Goal: Find specific page/section: Find specific page/section

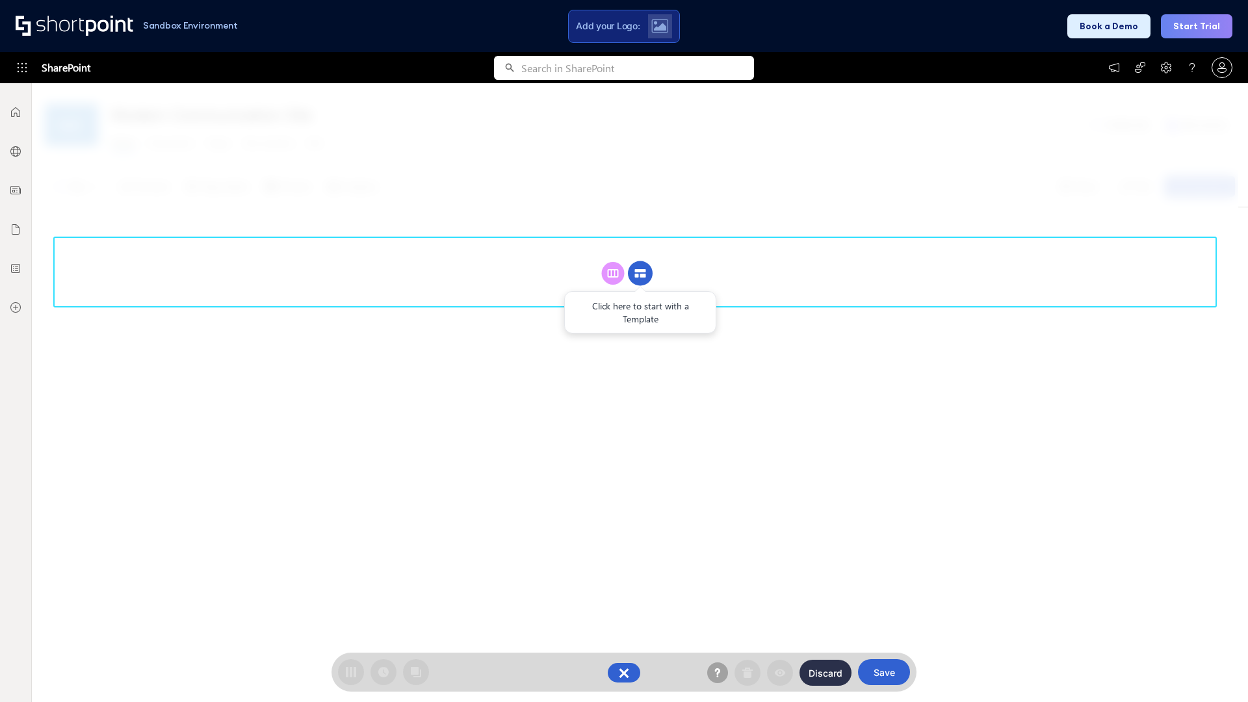
click at [640, 273] on circle at bounding box center [640, 273] width 25 height 25
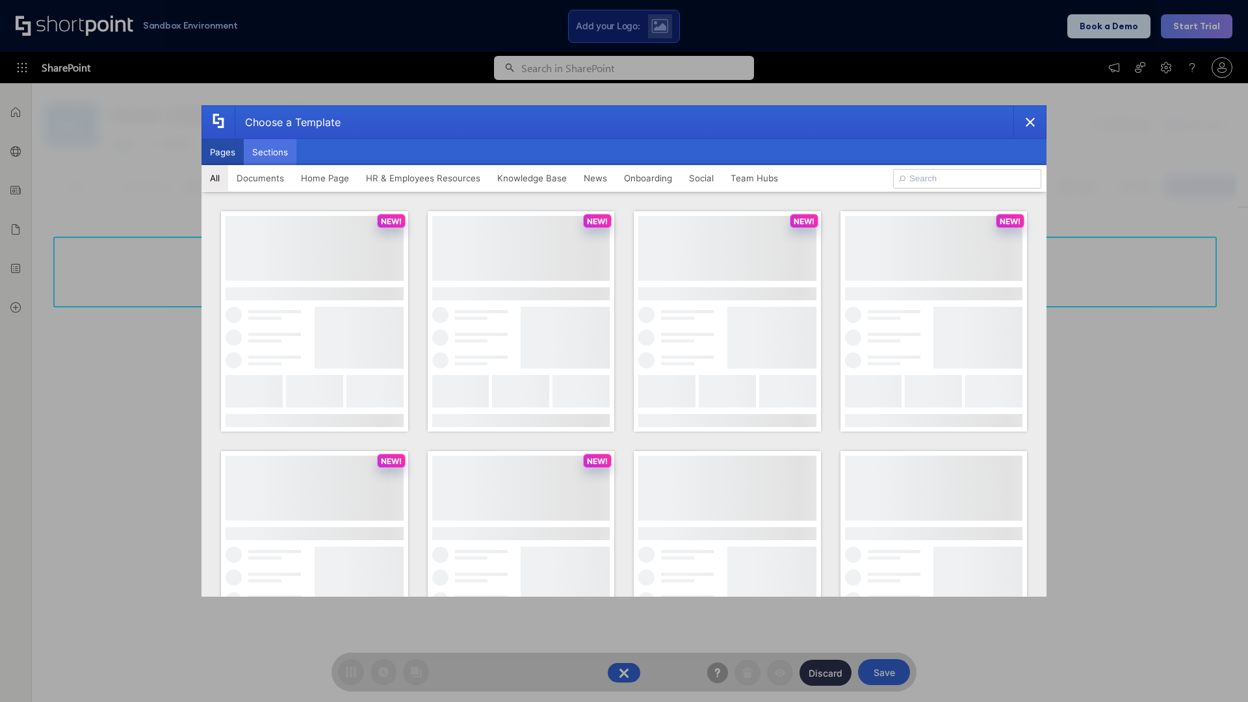
click at [270, 152] on button "Sections" at bounding box center [270, 152] width 53 height 26
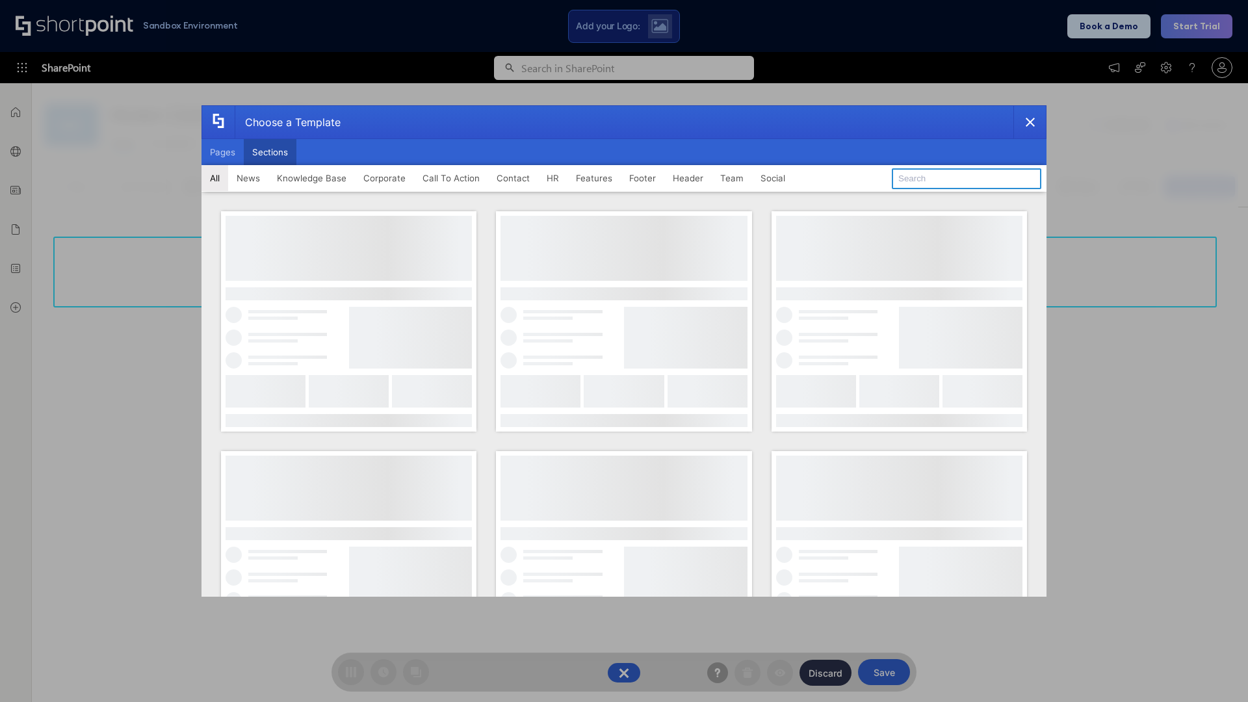
type input "Articles 2"
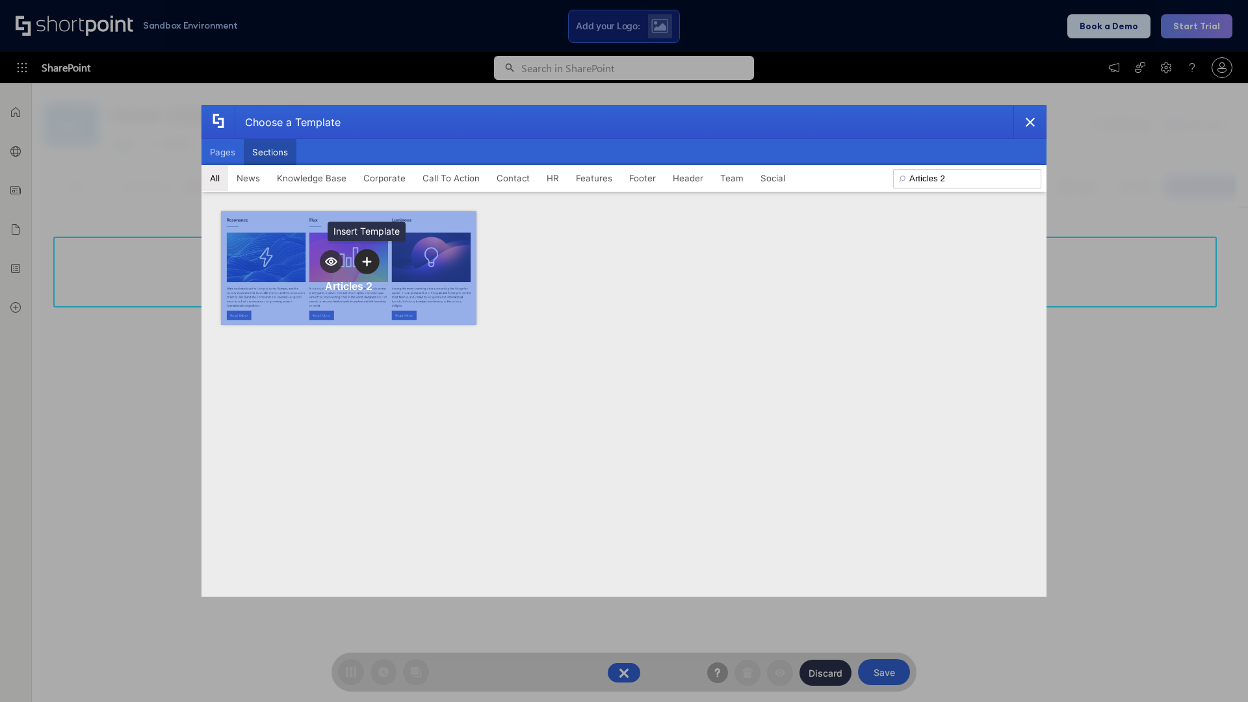
click at [366, 261] on icon "template selector" at bounding box center [366, 261] width 9 height 9
